Goal: Check status: Check status

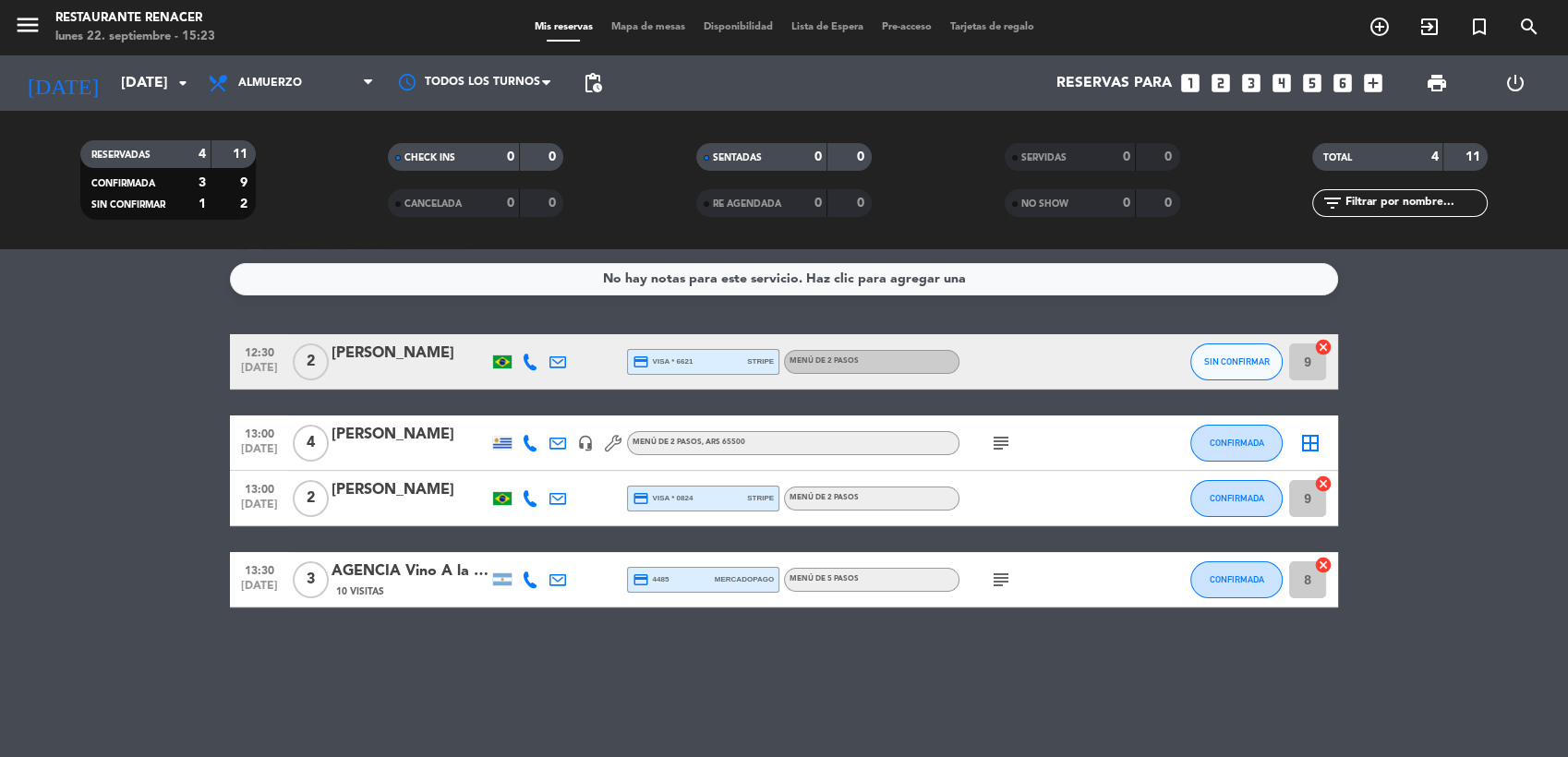
click at [997, 449] on icon "subject" at bounding box center [1000, 442] width 22 height 22
click at [584, 438] on icon "headset_mic" at bounding box center [585, 442] width 16 height 16
click at [125, 92] on input "[DATE]" at bounding box center [209, 83] width 195 height 36
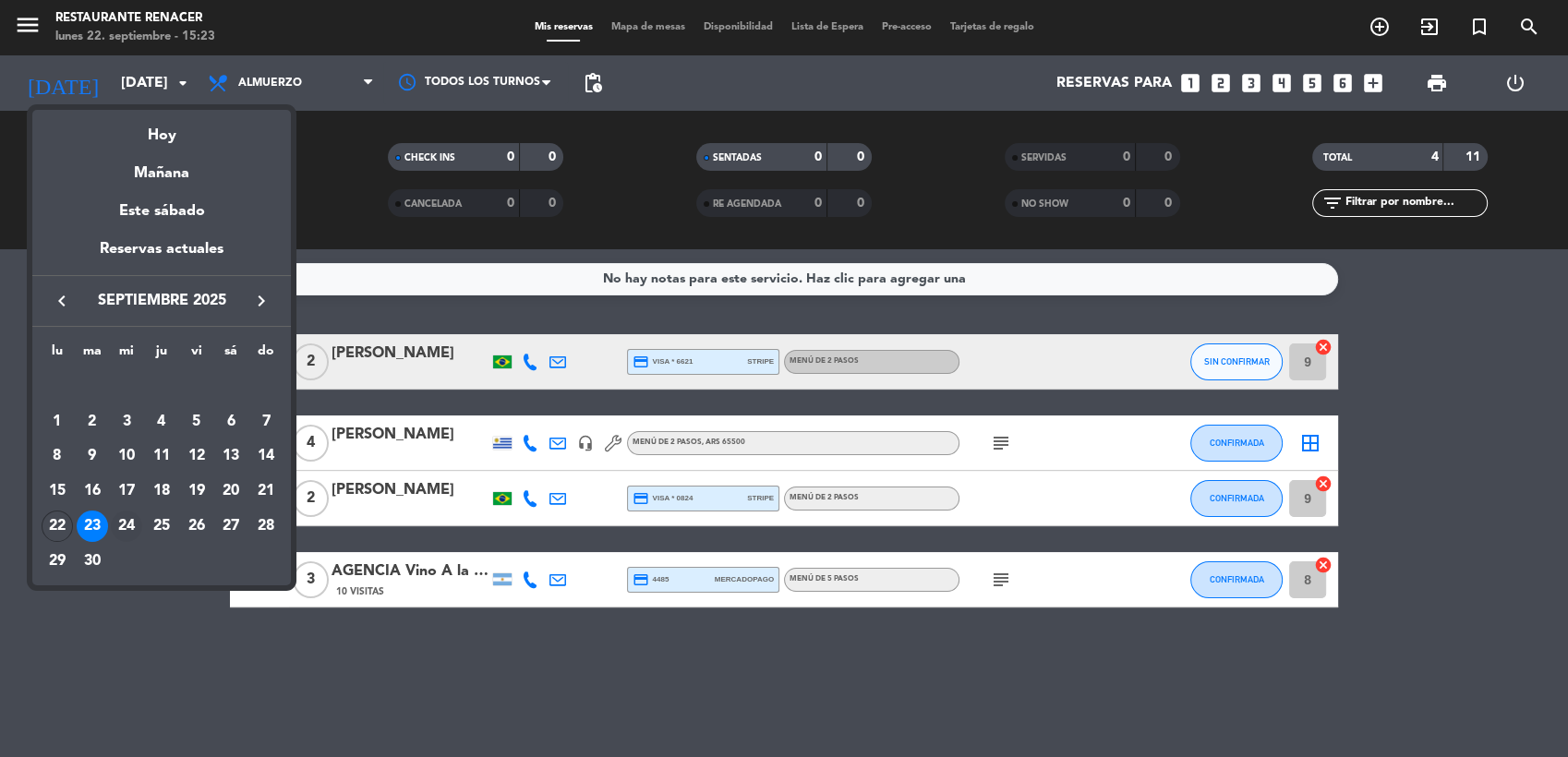
click at [129, 525] on div "24" at bounding box center [126, 526] width 32 height 32
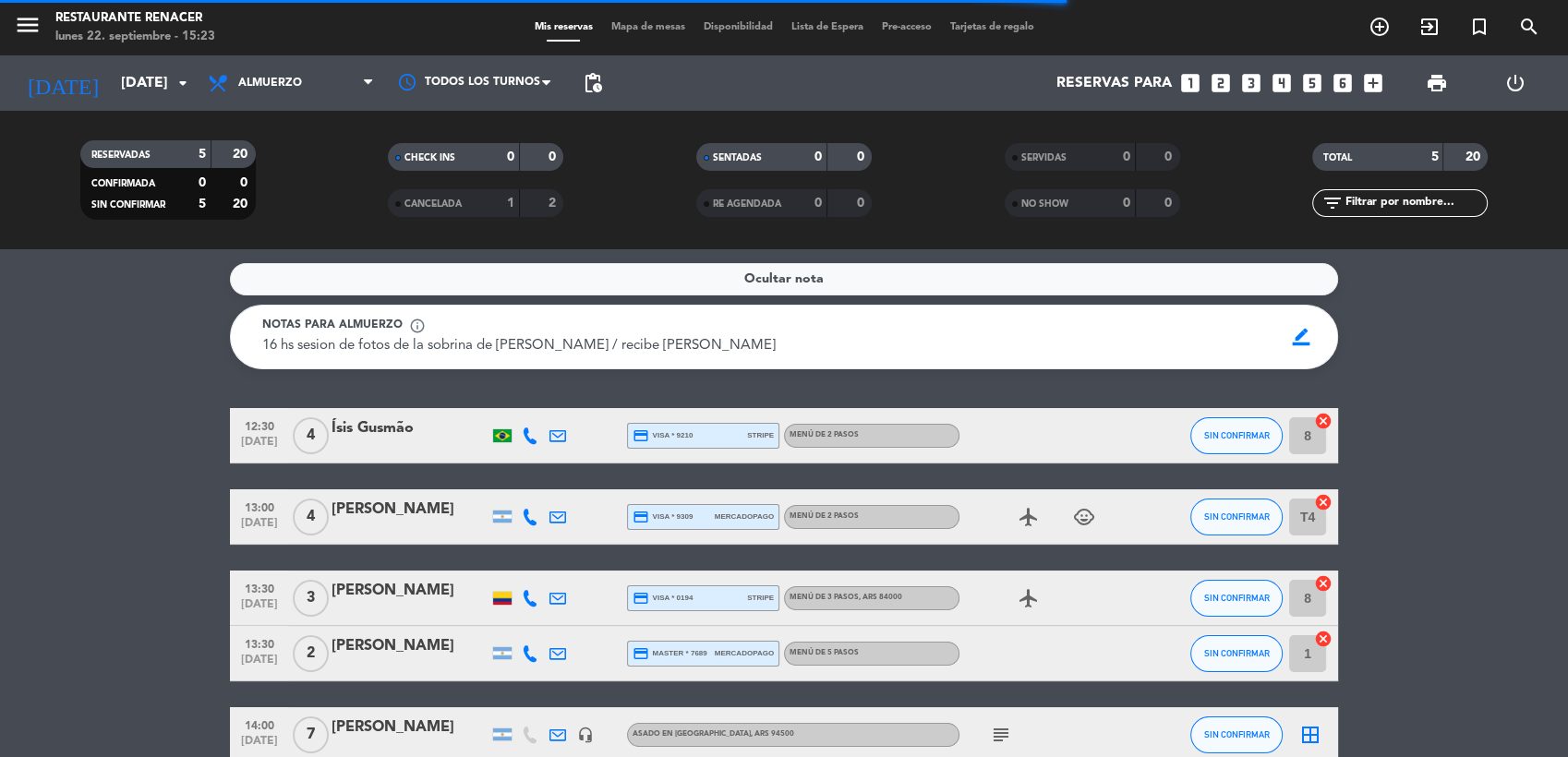
click at [128, 524] on bookings-row "12:30 [DATE] 4 [PERSON_NAME] credit_card visa * 9210 stripe MENÚ DE 2 PASOS SIN…" at bounding box center [784, 585] width 1568 height 354
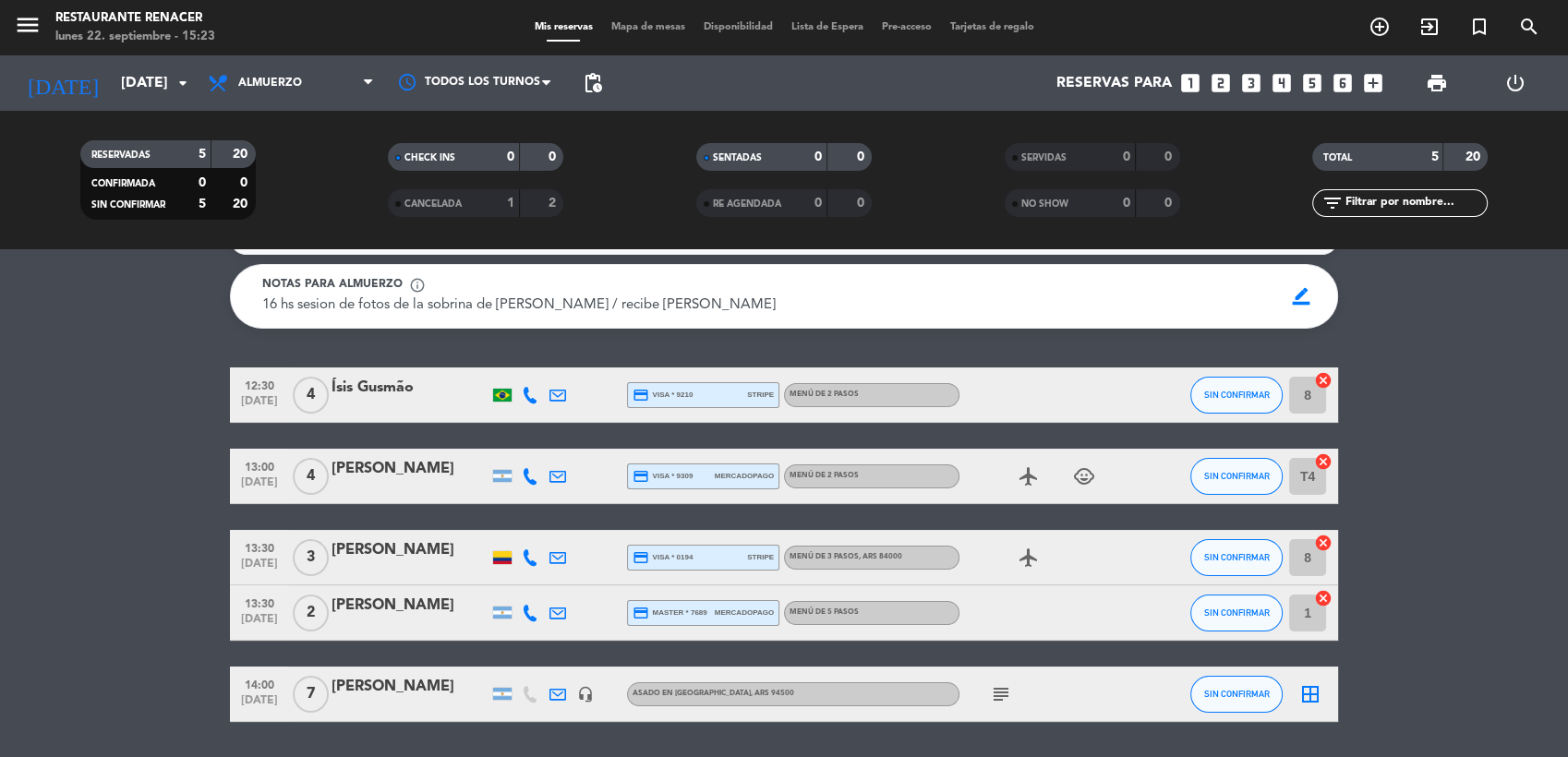
scroll to position [81, 0]
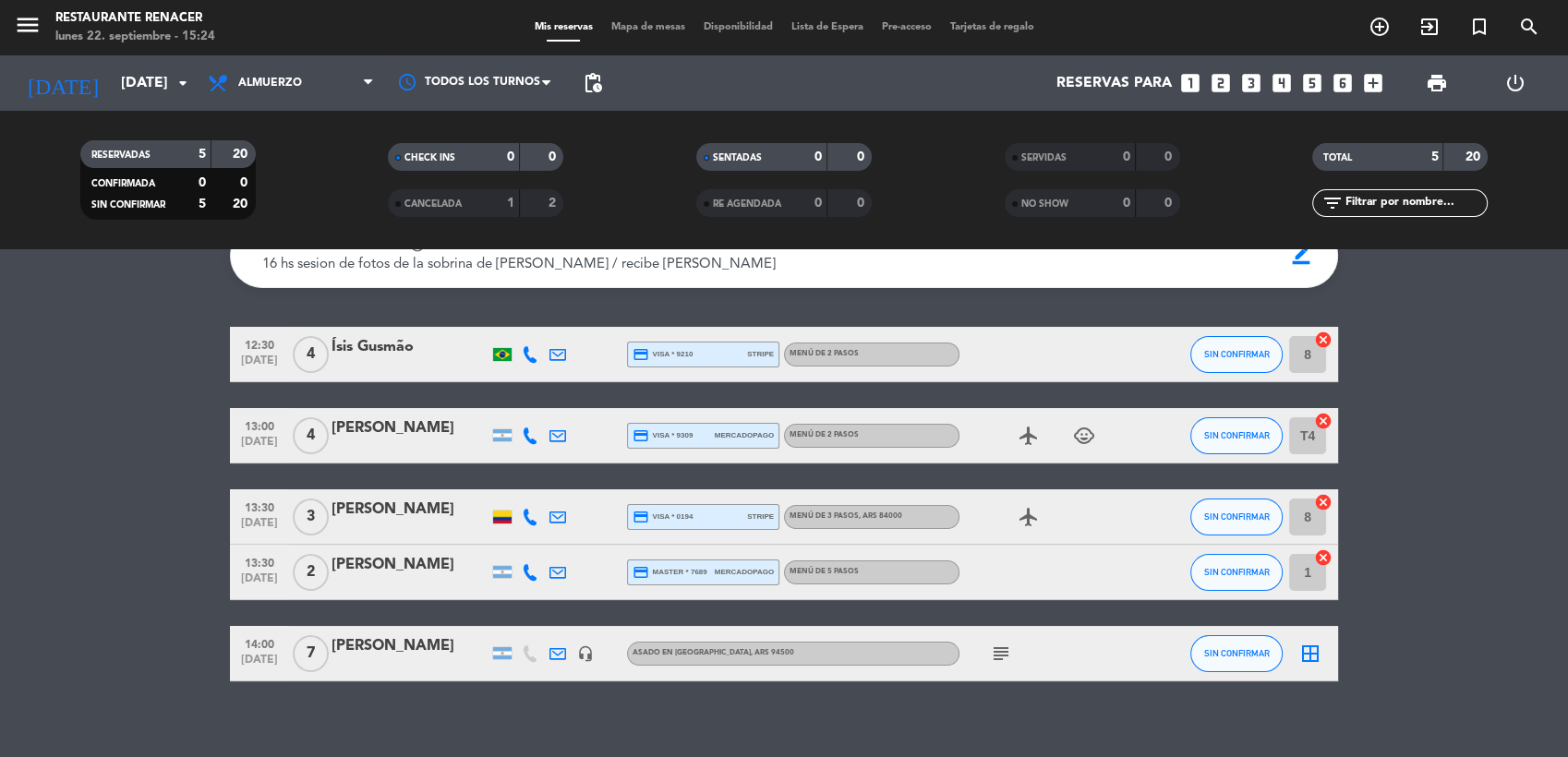
click at [1078, 437] on icon "child_care" at bounding box center [1083, 435] width 22 height 22
click at [119, 84] on input "[DATE]" at bounding box center [209, 83] width 195 height 36
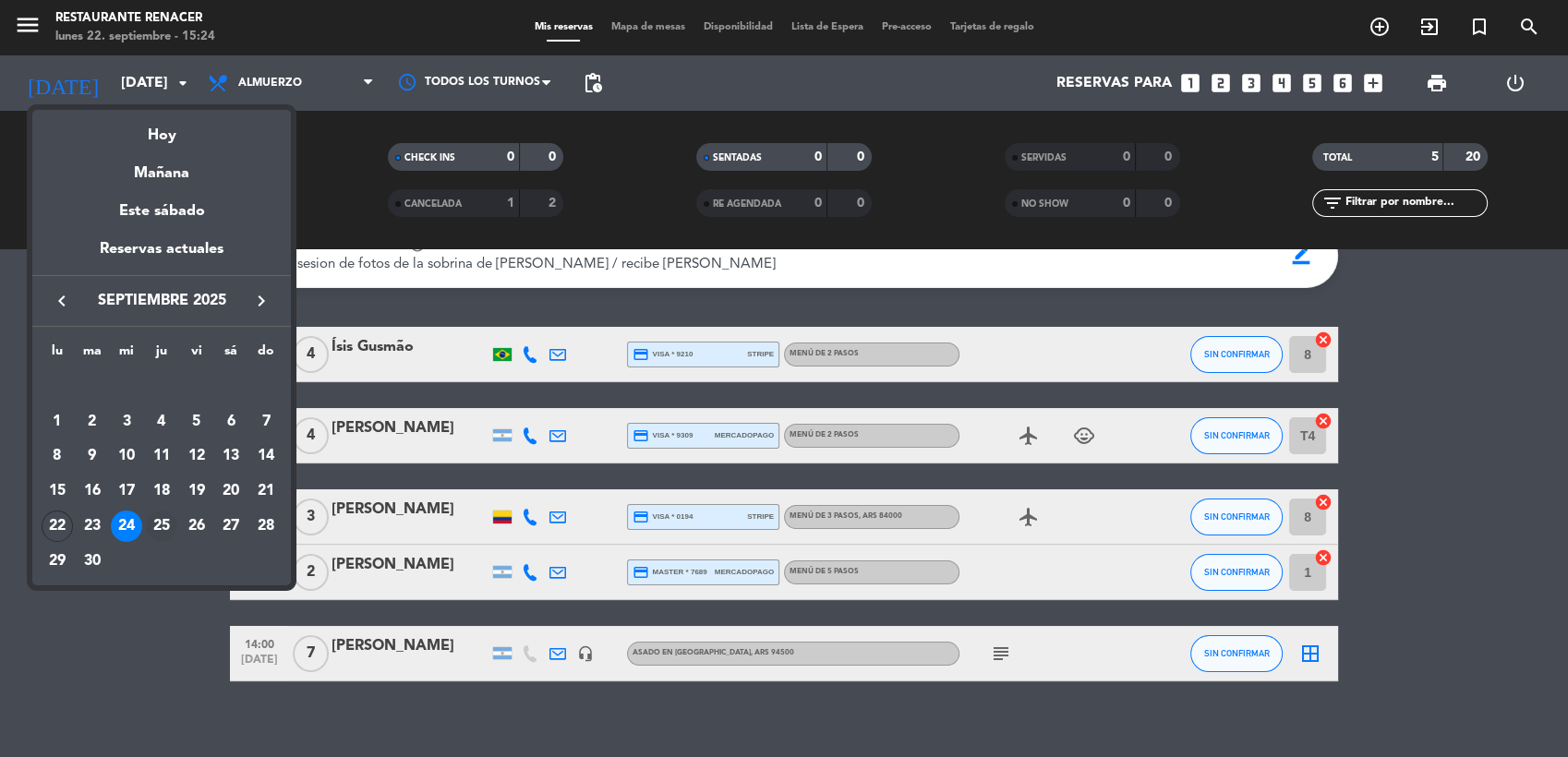
click at [159, 523] on div "25" at bounding box center [161, 526] width 32 height 32
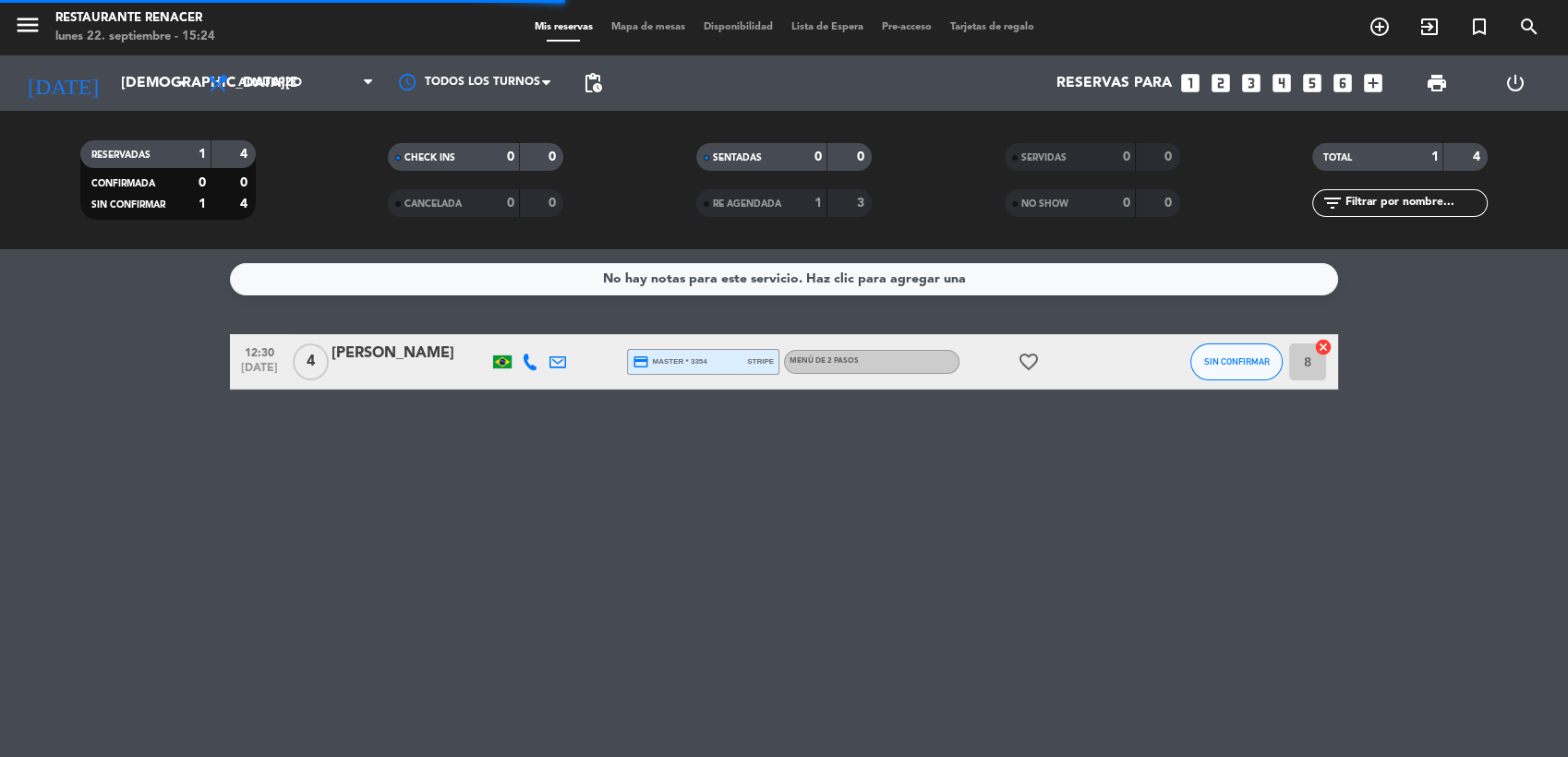
scroll to position [0, 0]
click at [122, 72] on input "[DEMOGRAPHIC_DATA][DATE]" at bounding box center [209, 83] width 195 height 36
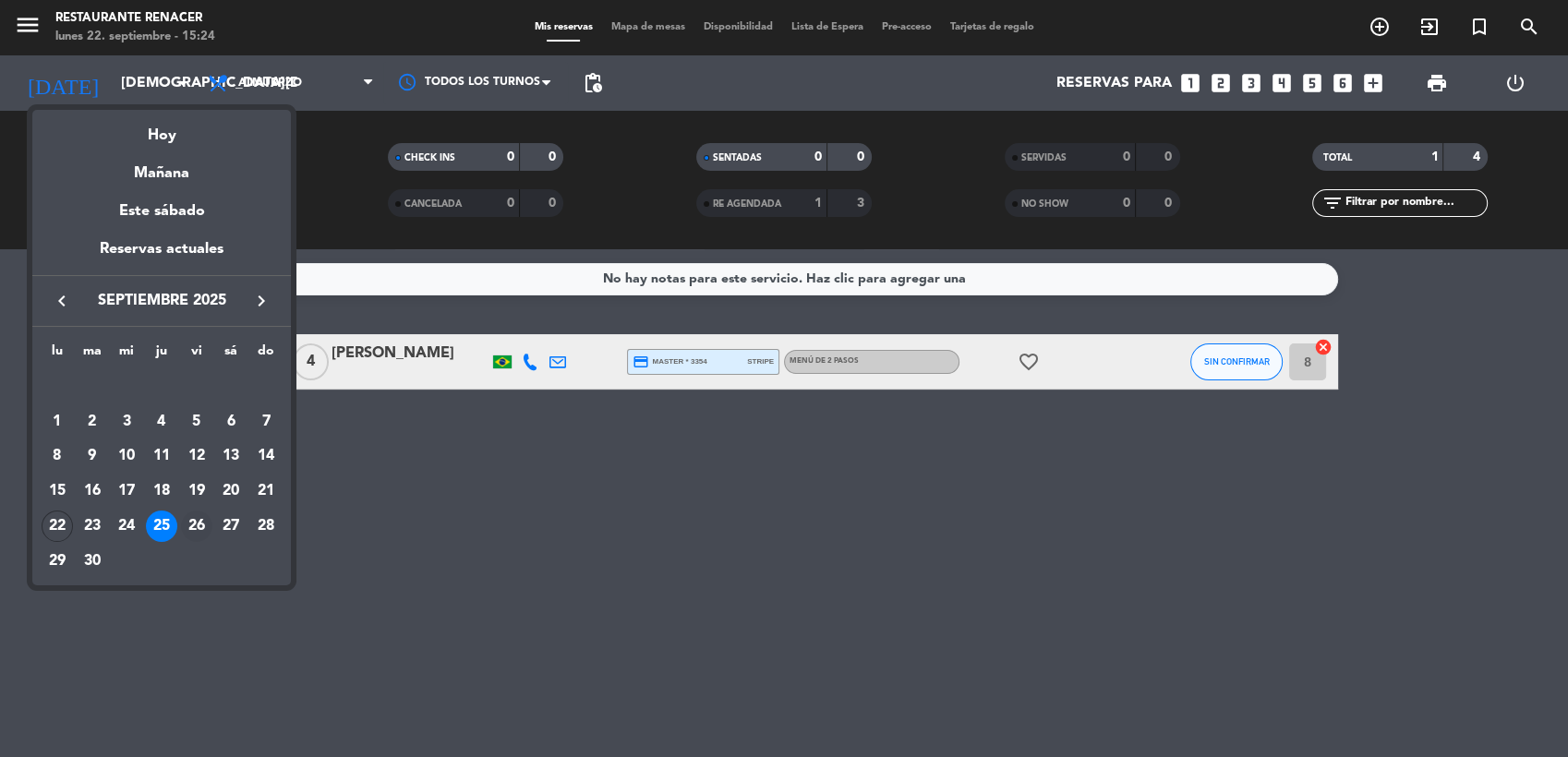
click at [197, 530] on div "26" at bounding box center [197, 526] width 32 height 32
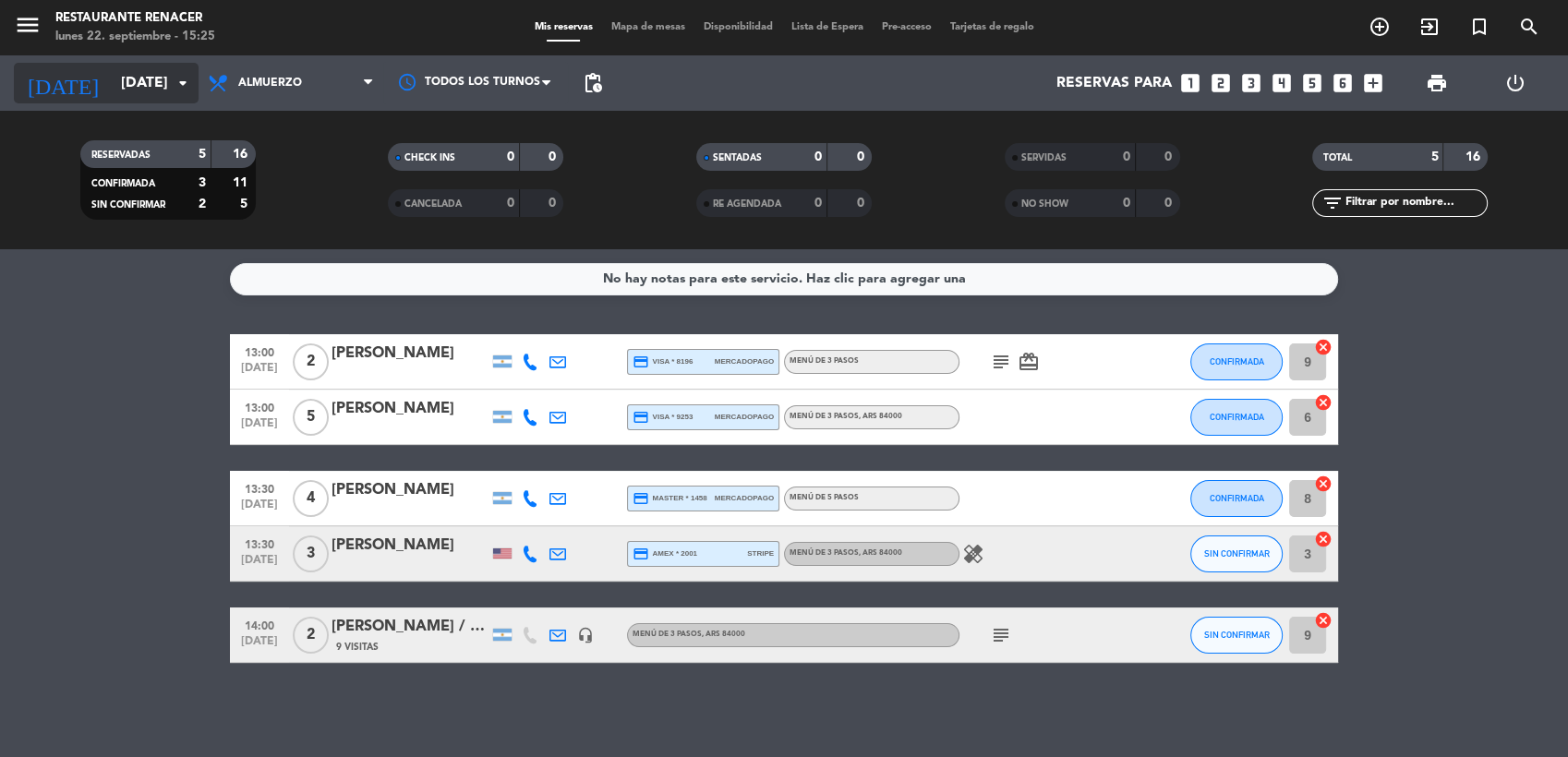
click at [125, 88] on input "[DATE]" at bounding box center [209, 83] width 195 height 36
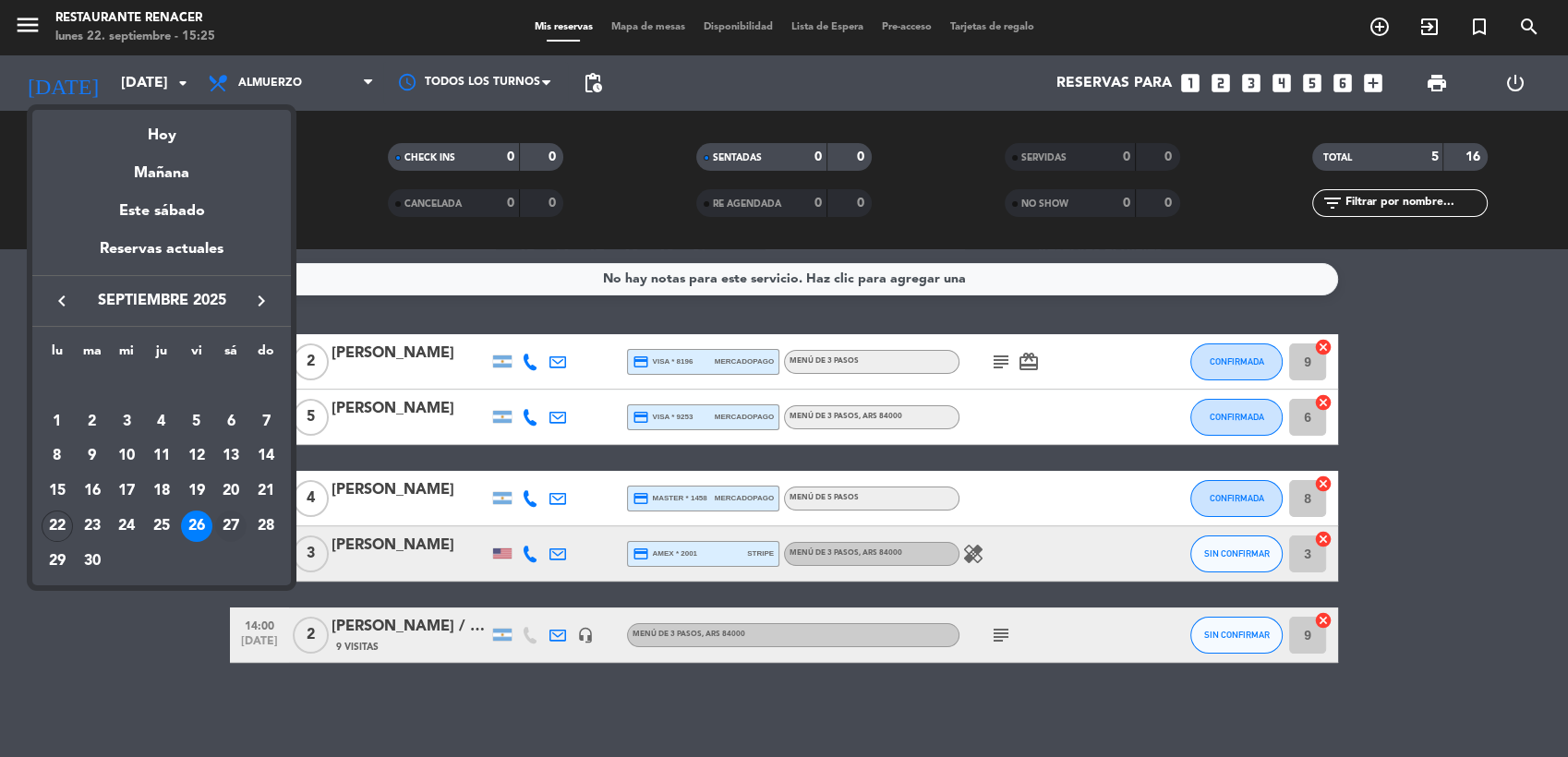
click at [241, 523] on div "27" at bounding box center [230, 526] width 32 height 32
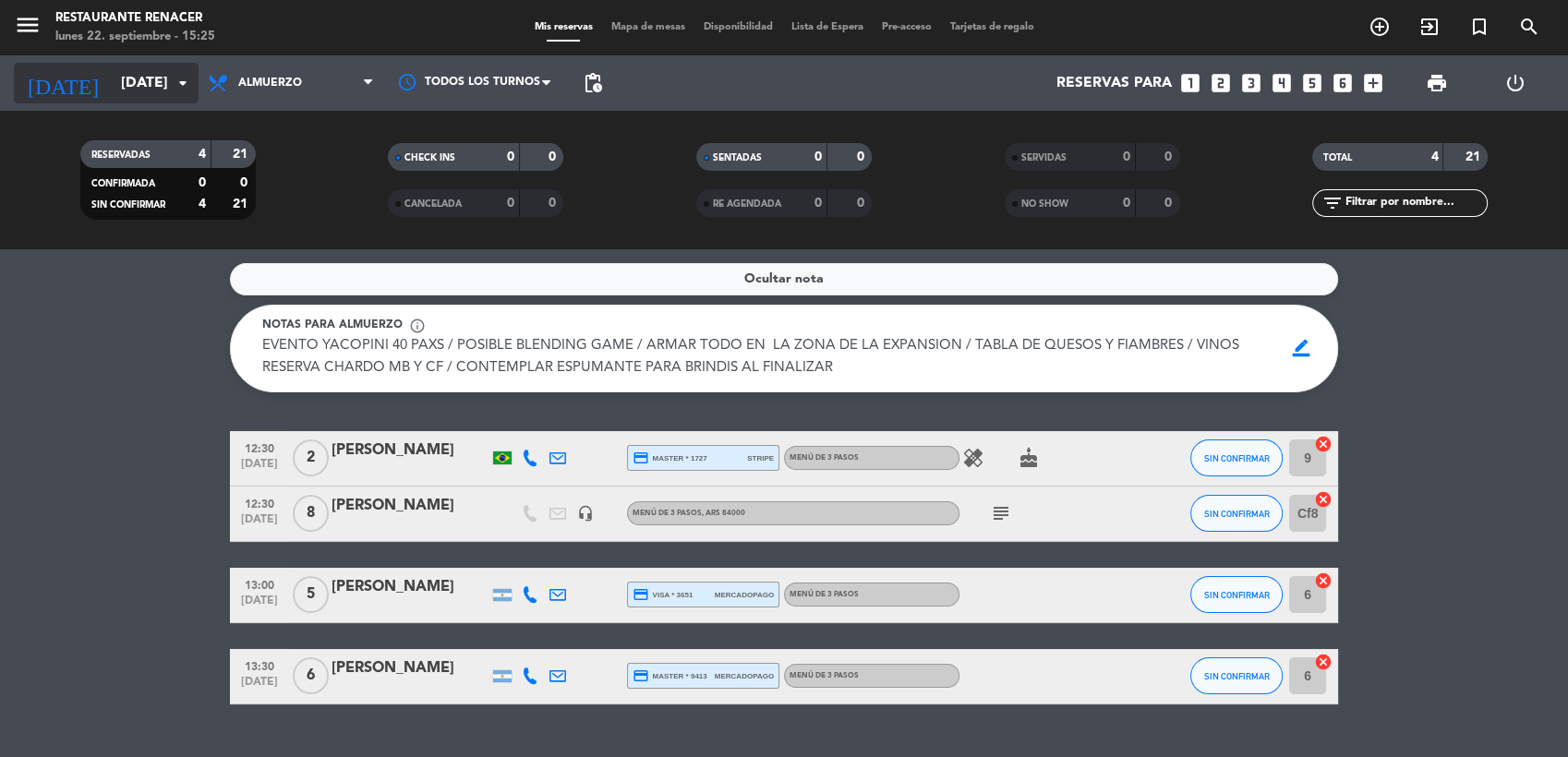
click at [112, 85] on input "[DATE]" at bounding box center [209, 83] width 195 height 36
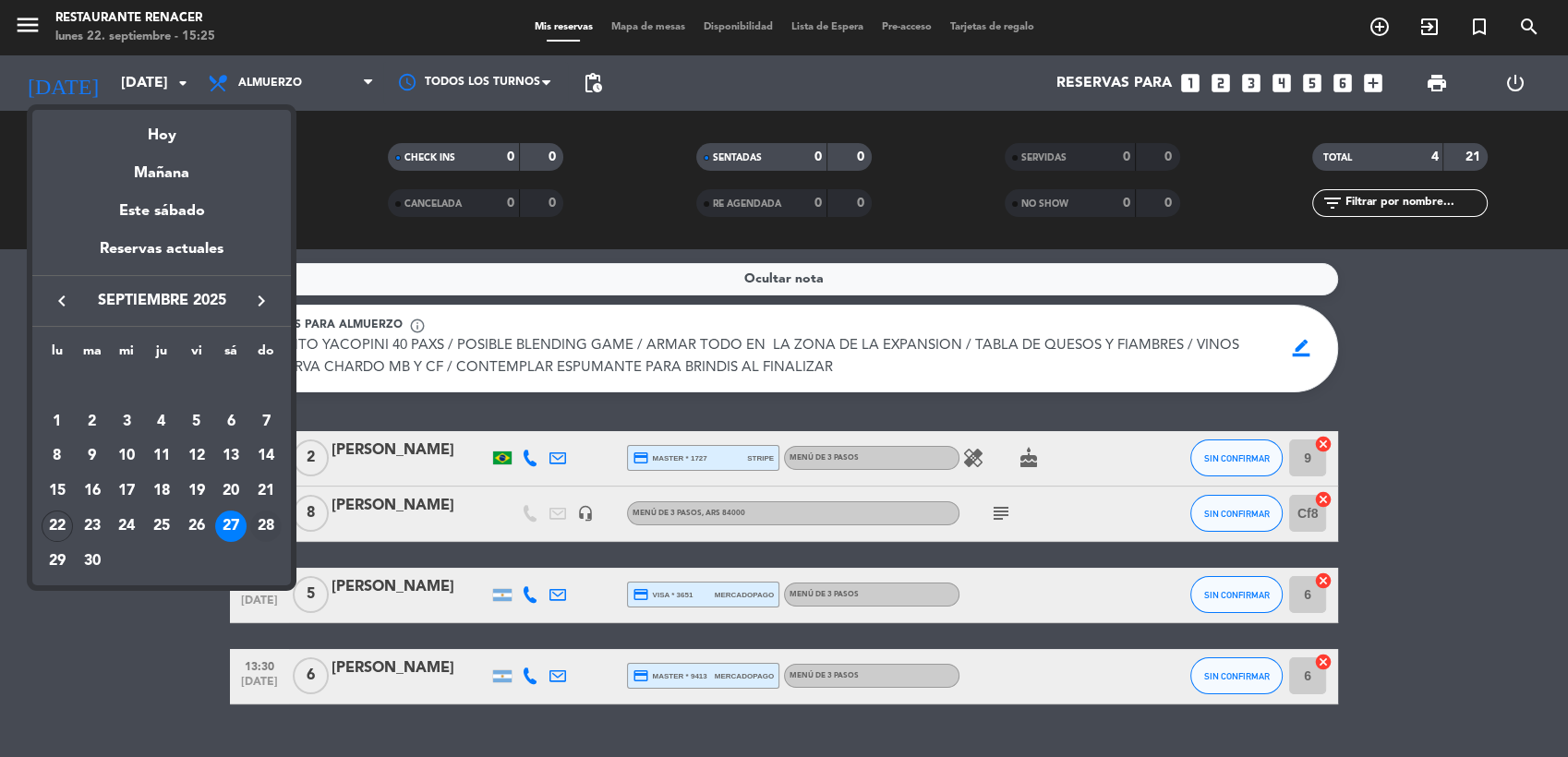
click at [269, 531] on div "28" at bounding box center [266, 526] width 32 height 32
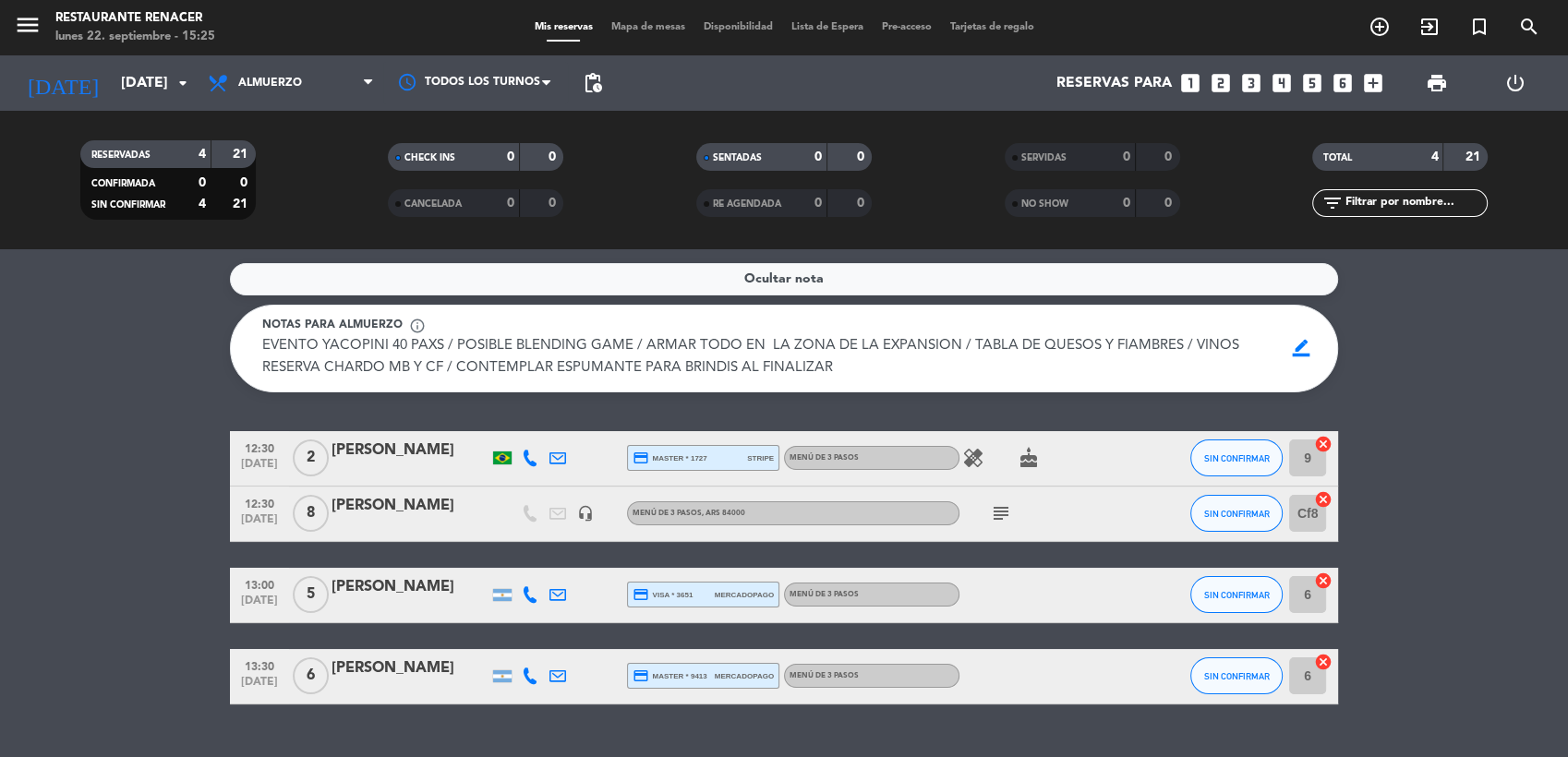
type input "[DATE]"
